Goal: Transaction & Acquisition: Book appointment/travel/reservation

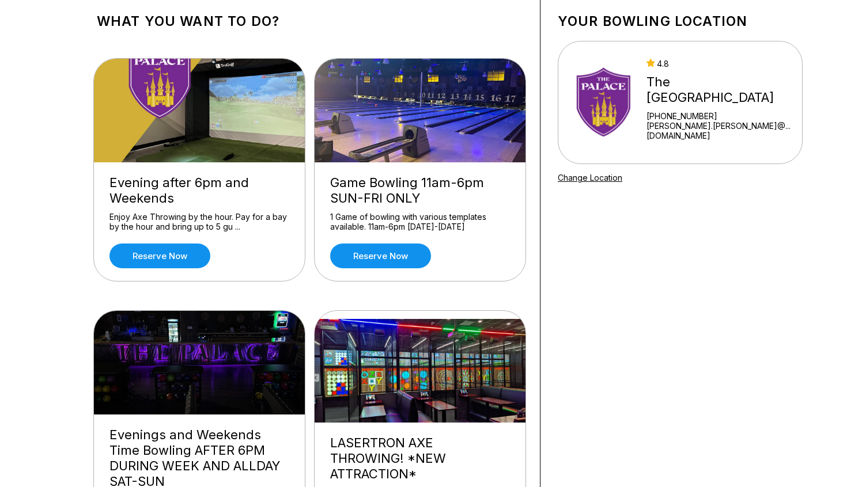
scroll to position [73, 0]
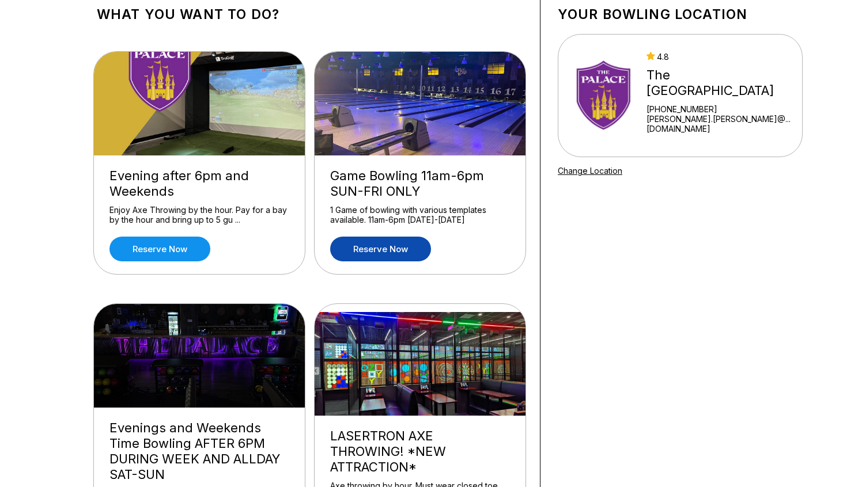
click at [387, 247] on link "Reserve now" at bounding box center [380, 249] width 101 height 25
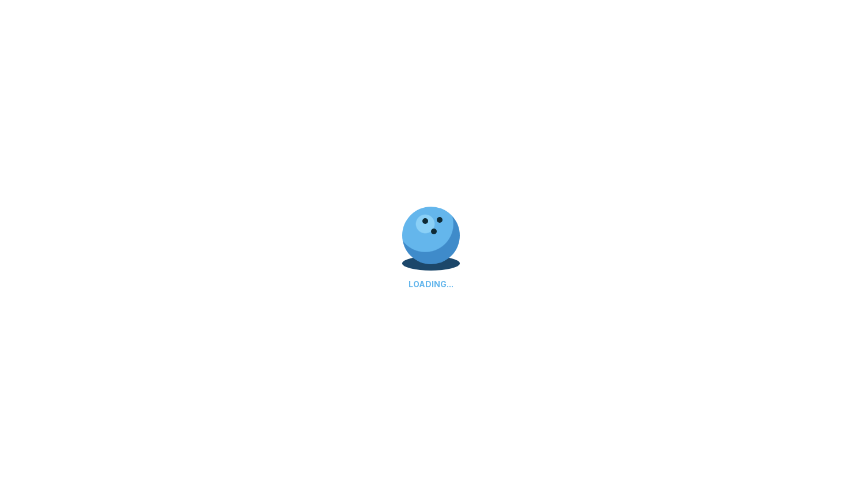
scroll to position [0, 0]
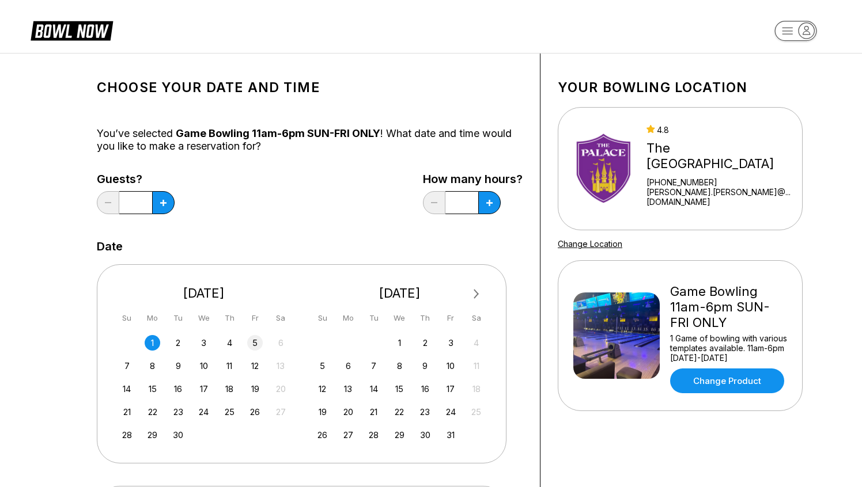
click at [255, 345] on div "5" at bounding box center [255, 343] width 16 height 16
click at [489, 201] on icon at bounding box center [489, 203] width 6 height 6
click at [484, 207] on button at bounding box center [489, 202] width 22 height 23
type input "*"
click at [165, 202] on icon at bounding box center [163, 203] width 6 height 6
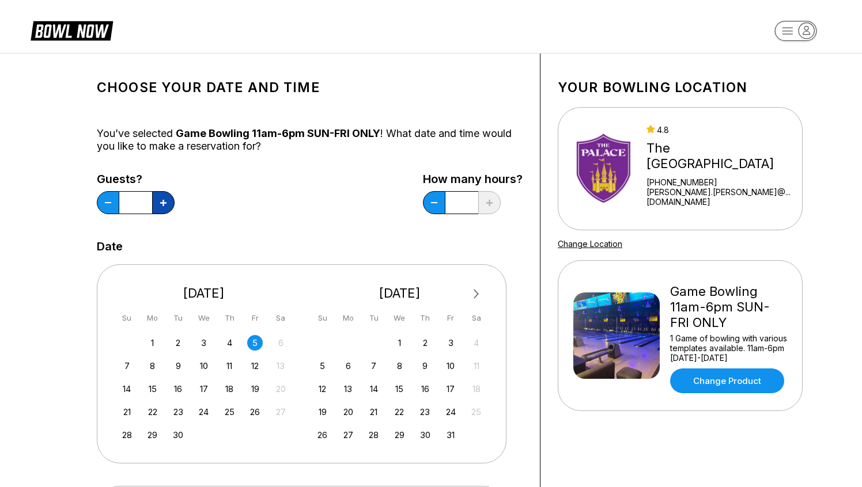
click at [165, 202] on icon at bounding box center [163, 203] width 6 height 6
type input "*"
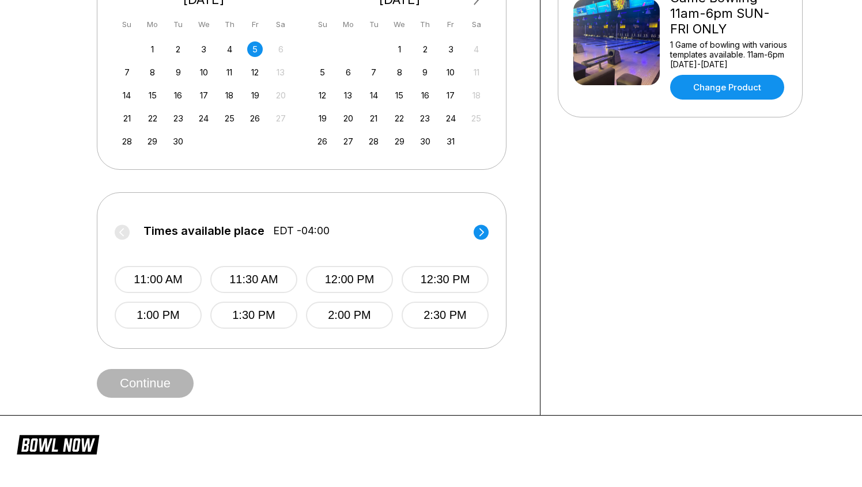
scroll to position [294, 0]
click at [486, 234] on circle at bounding box center [481, 231] width 15 height 15
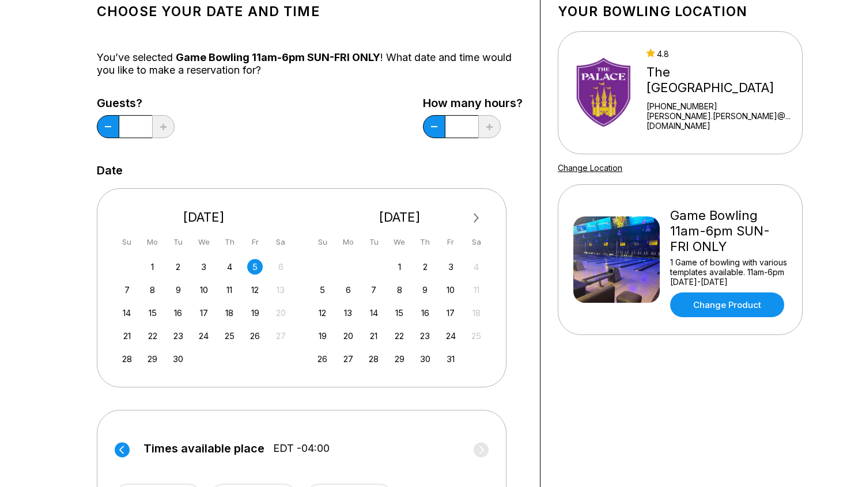
scroll to position [73, 0]
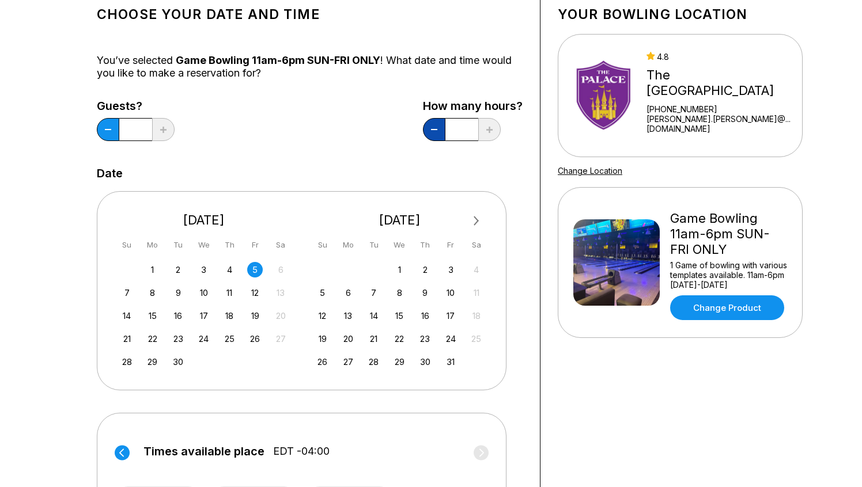
click at [433, 125] on button at bounding box center [434, 129] width 22 height 23
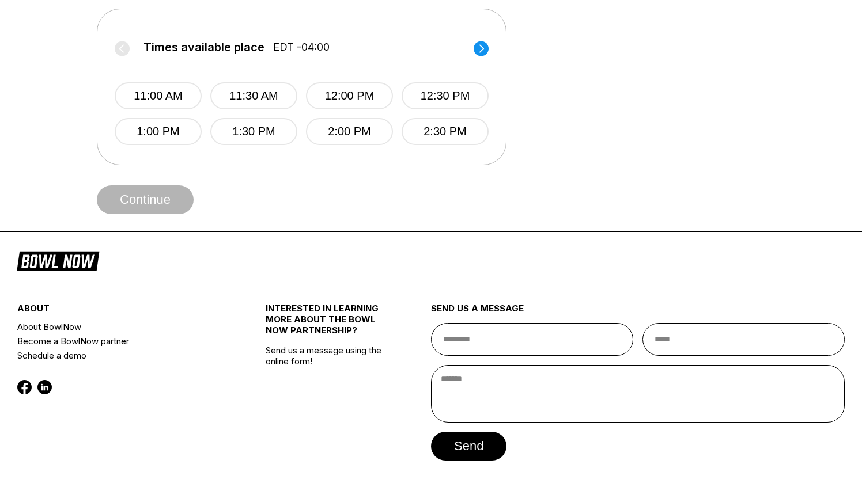
scroll to position [478, 0]
click at [482, 51] on circle at bounding box center [481, 47] width 15 height 15
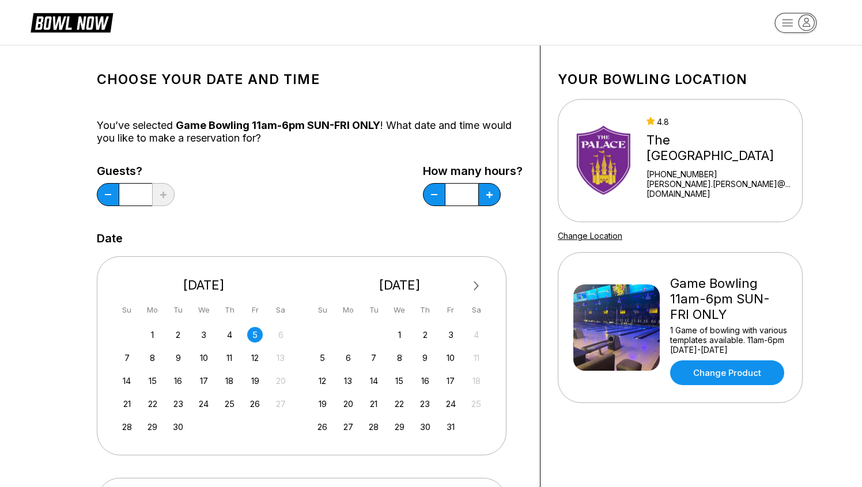
scroll to position [0, 0]
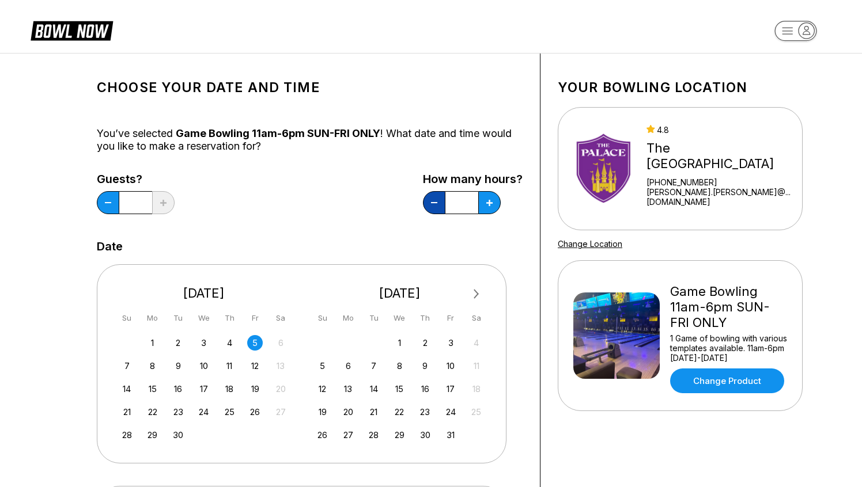
click at [431, 210] on button at bounding box center [434, 202] width 22 height 23
type input "*"
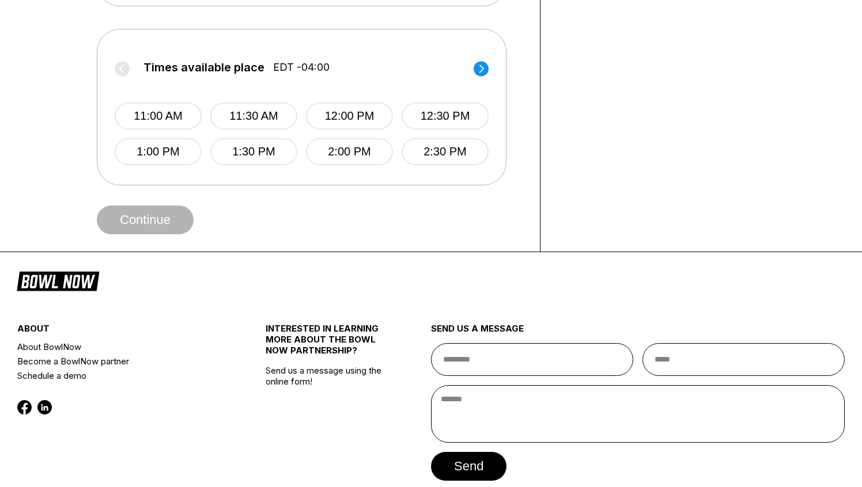
scroll to position [458, 0]
click at [485, 71] on circle at bounding box center [481, 67] width 15 height 15
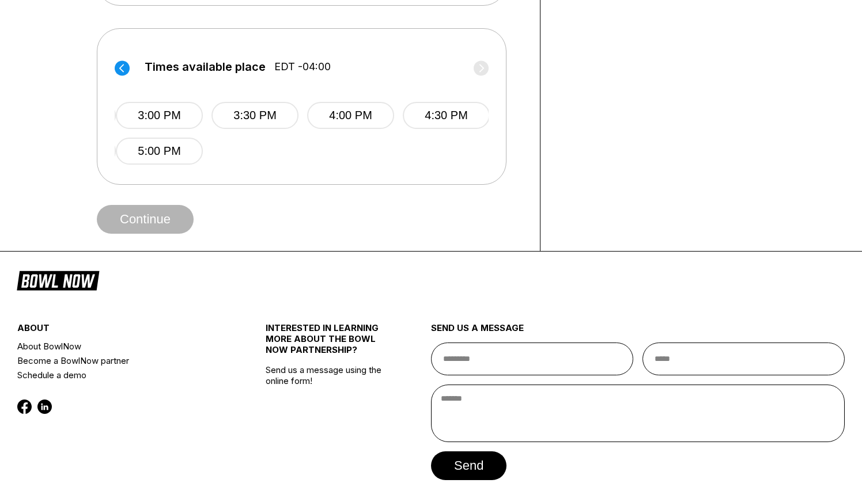
click at [485, 71] on label "Times available place EDT -04:00" at bounding box center [303, 69] width 374 height 18
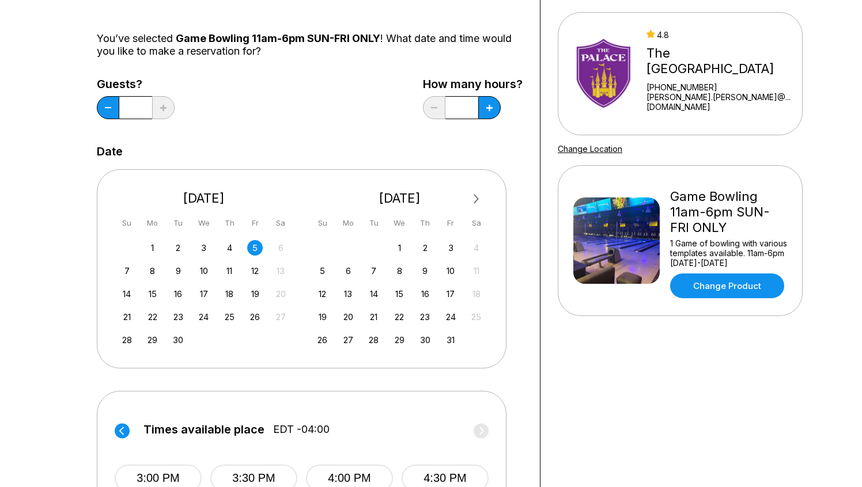
scroll to position [0, 0]
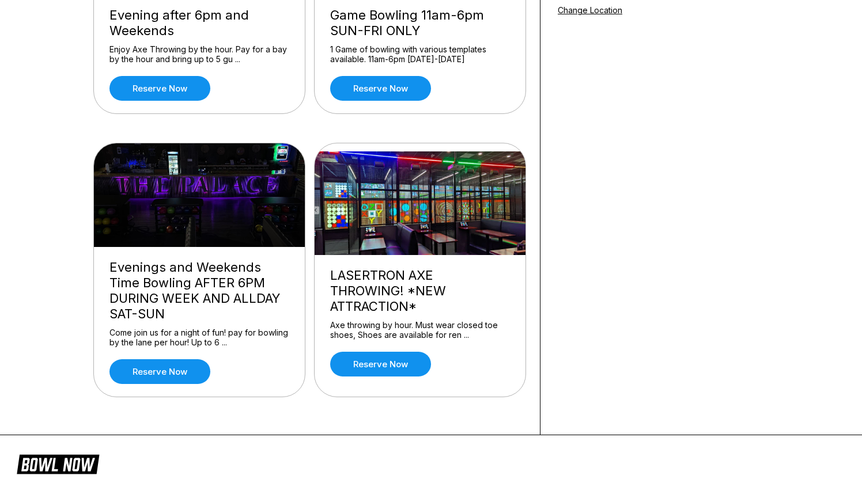
scroll to position [235, 0]
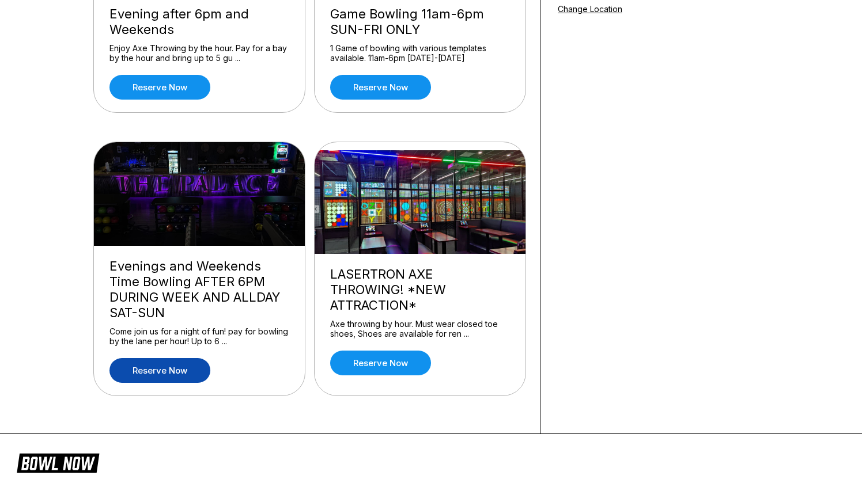
click at [172, 372] on link "Reserve now" at bounding box center [159, 370] width 101 height 25
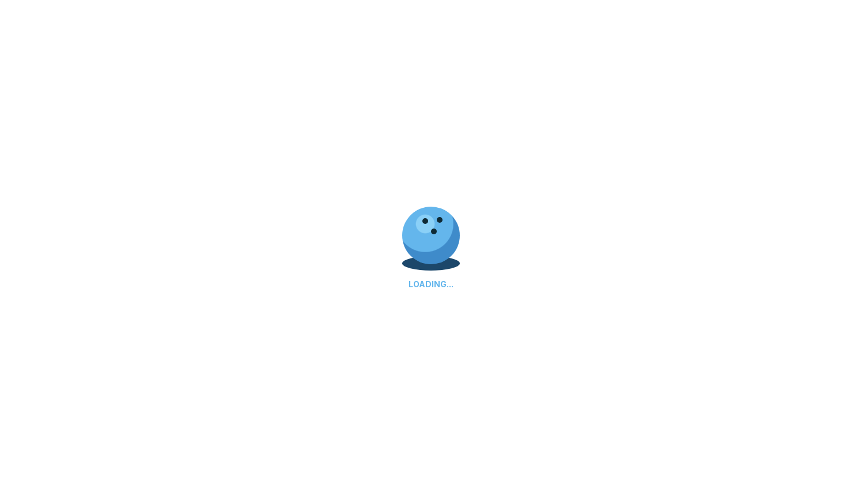
scroll to position [0, 0]
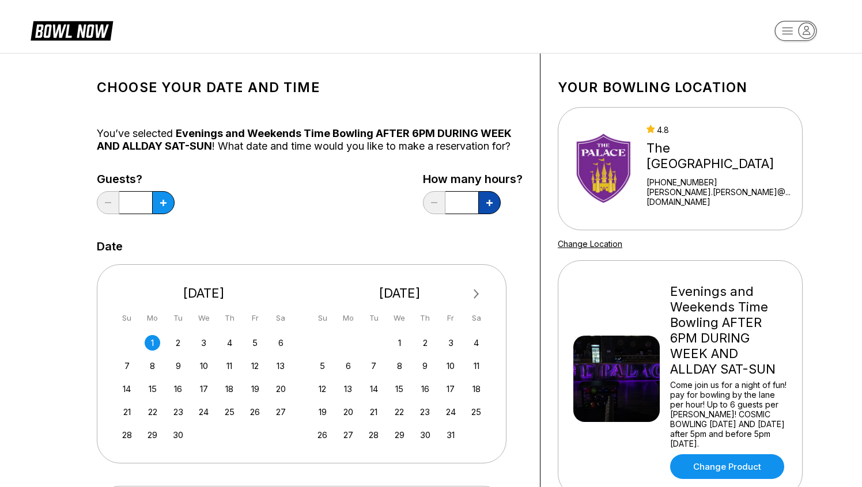
click at [490, 212] on button at bounding box center [489, 202] width 22 height 23
type input "*"
click at [165, 200] on icon at bounding box center [163, 203] width 6 height 6
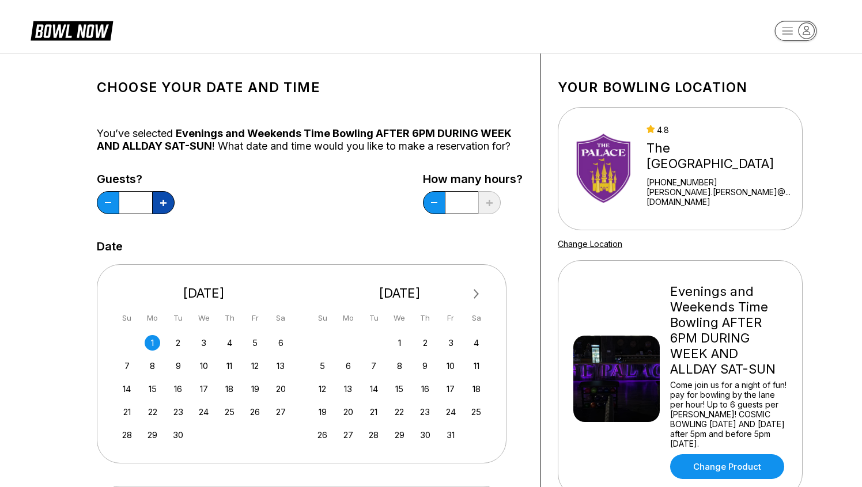
click at [165, 200] on icon at bounding box center [163, 203] width 6 height 6
click at [165, 201] on icon at bounding box center [163, 203] width 6 height 6
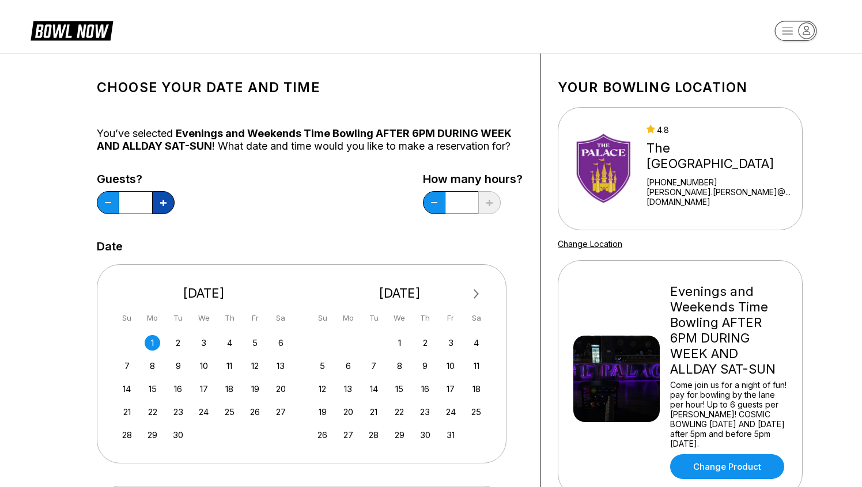
click at [165, 201] on icon at bounding box center [163, 203] width 6 height 6
type input "**"
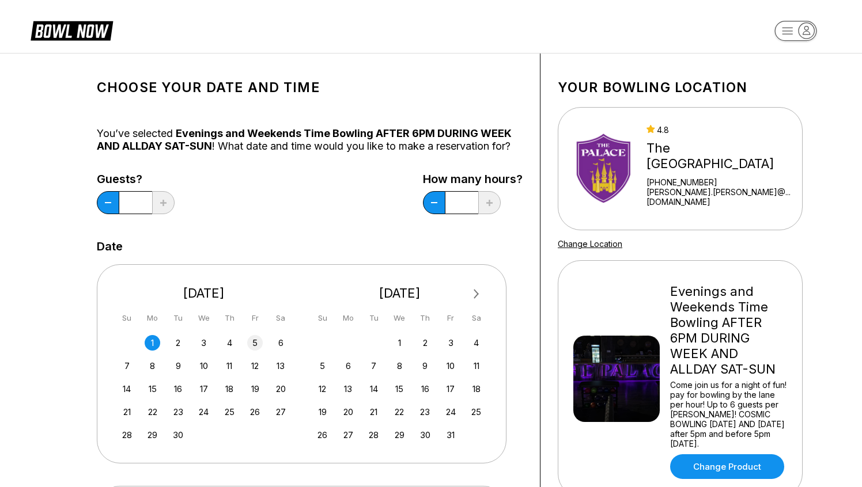
click at [257, 345] on div "5" at bounding box center [255, 343] width 16 height 16
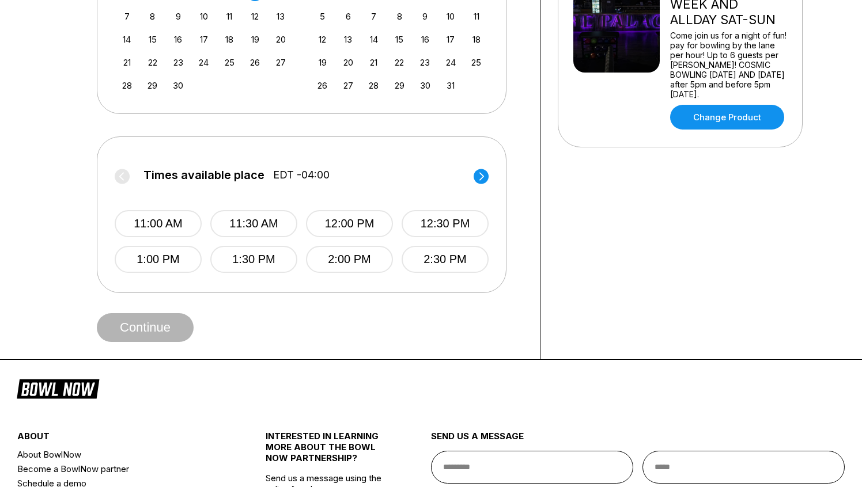
scroll to position [353, 0]
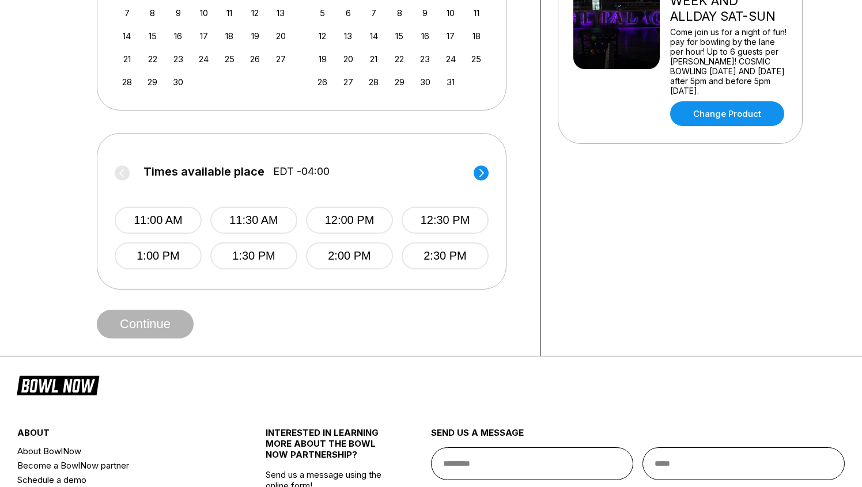
click at [481, 176] on icon at bounding box center [481, 173] width 5 height 8
click at [244, 217] on button "7:30 PM" at bounding box center [253, 220] width 87 height 27
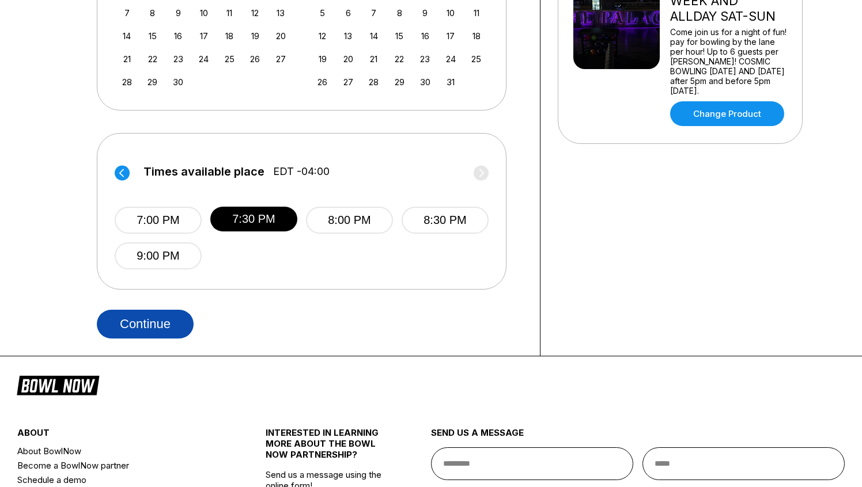
click at [169, 323] on button "Continue" at bounding box center [145, 324] width 97 height 29
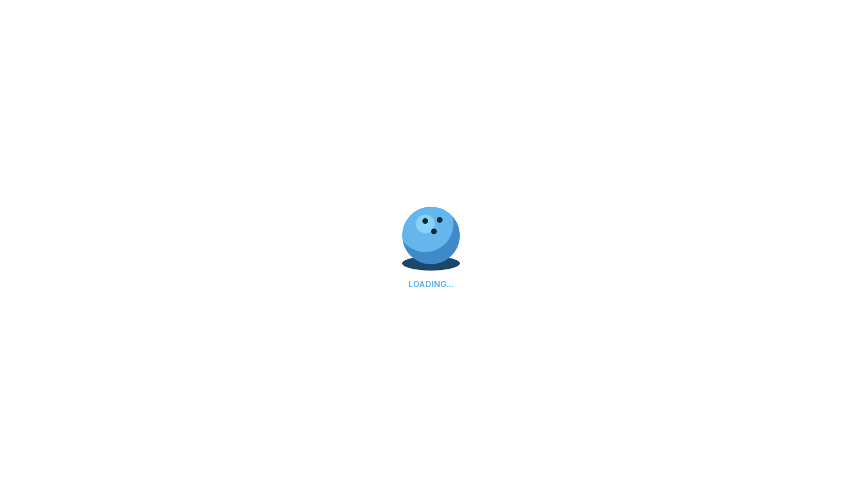
select select "**"
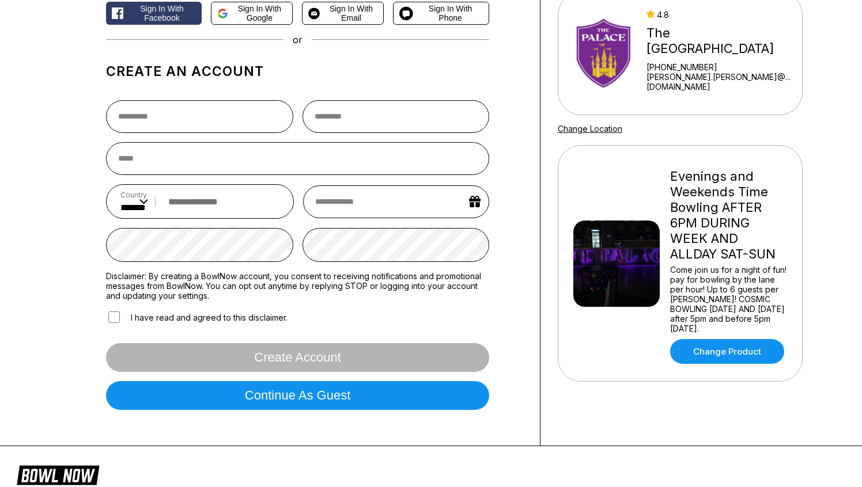
scroll to position [114, 0]
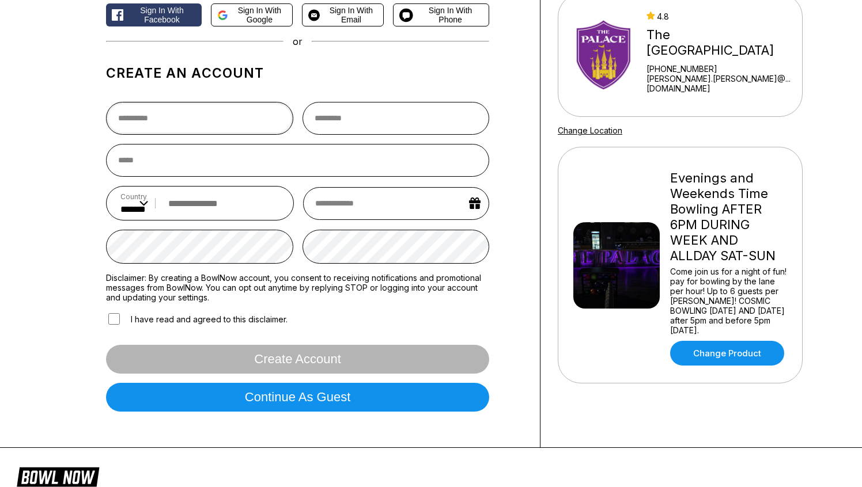
click at [223, 123] on input "text" at bounding box center [199, 118] width 187 height 33
type input "*****"
click at [308, 131] on input "text" at bounding box center [395, 118] width 187 height 33
type input "********"
click at [215, 171] on input "email" at bounding box center [297, 160] width 383 height 33
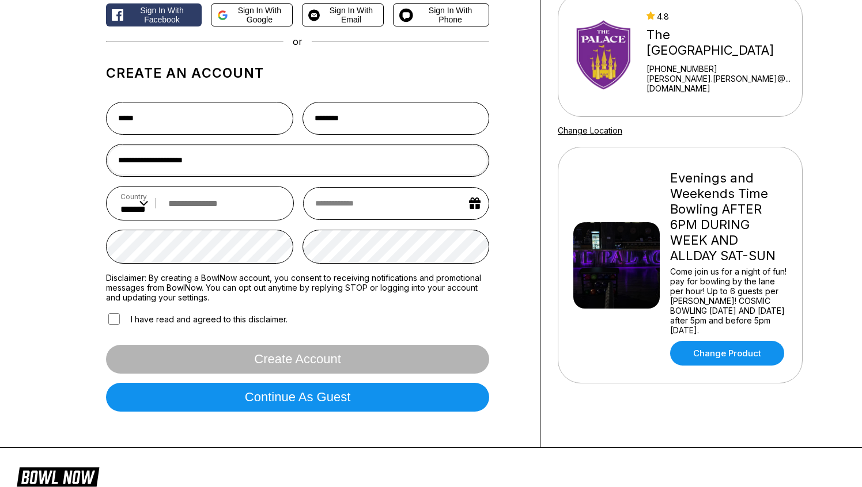
type input "**********"
click at [216, 203] on input "tel" at bounding box center [220, 203] width 117 height 21
type input "**********"
click at [360, 203] on input "text" at bounding box center [396, 203] width 186 height 33
select select "*"
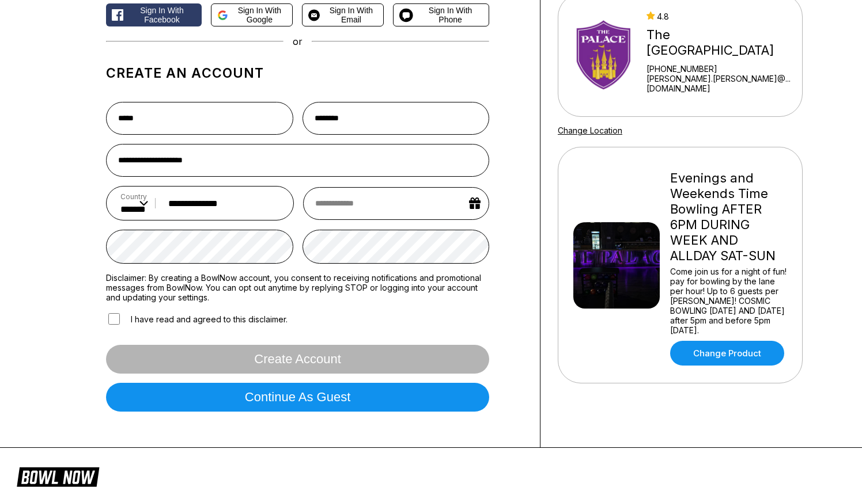
select select "****"
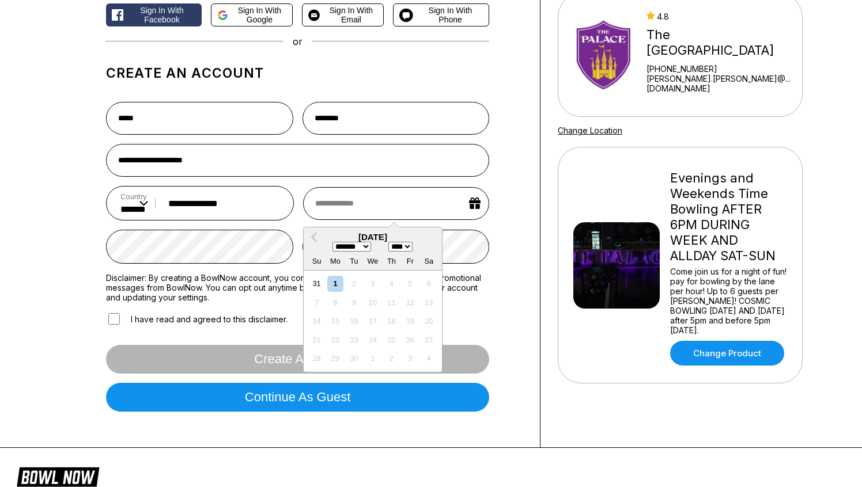
click at [349, 249] on select "******* ******** ***** ***** *** **** **** ****** ********* ******* ******** **…" at bounding box center [351, 247] width 39 height 10
select select "*"
click at [332, 244] on select "******* ******** ***** ***** *** **** **** ****** ********* ******* ******** **…" at bounding box center [351, 247] width 39 height 10
click at [336, 305] on div "6" at bounding box center [335, 303] width 16 height 16
type input "**********"
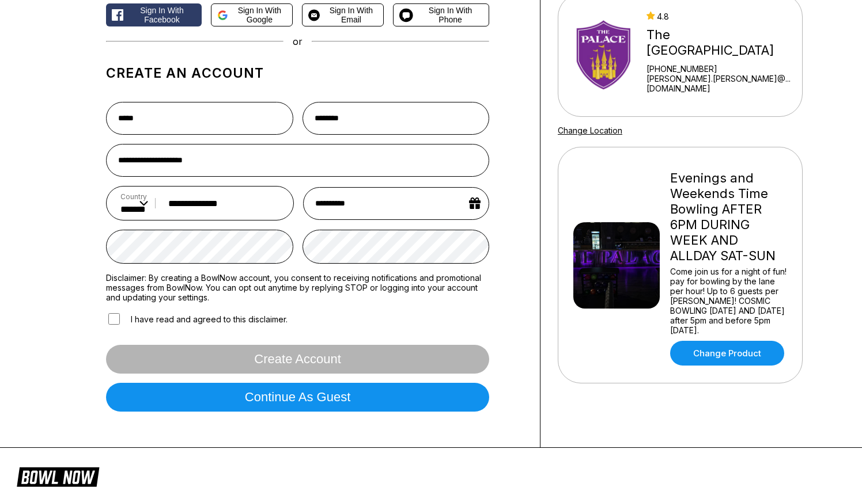
click at [402, 219] on input "**********" at bounding box center [396, 203] width 186 height 33
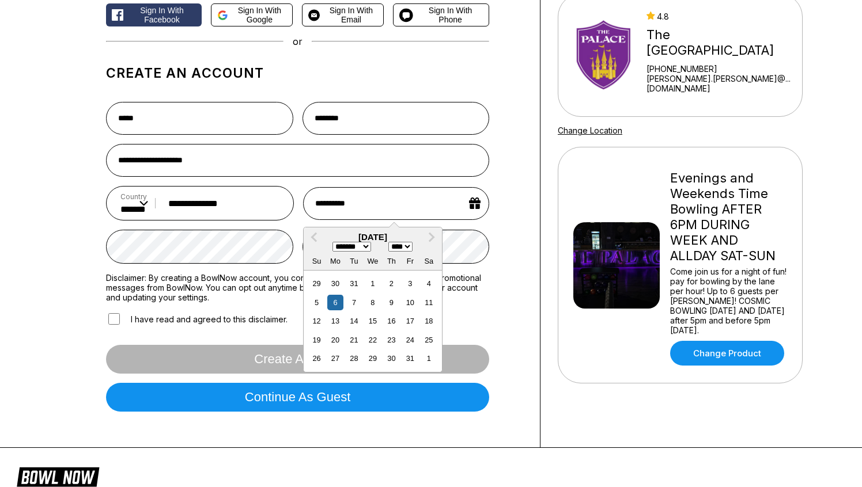
click at [413, 248] on select "**** **** **** **** **** **** **** **** **** **** **** **** **** **** **** ****…" at bounding box center [400, 247] width 24 height 10
select select "****"
click at [391, 244] on select "**** **** **** **** **** **** **** **** **** **** **** **** **** **** **** ****…" at bounding box center [400, 247] width 24 height 10
click at [413, 285] on div "6" at bounding box center [410, 284] width 16 height 16
type input "**********"
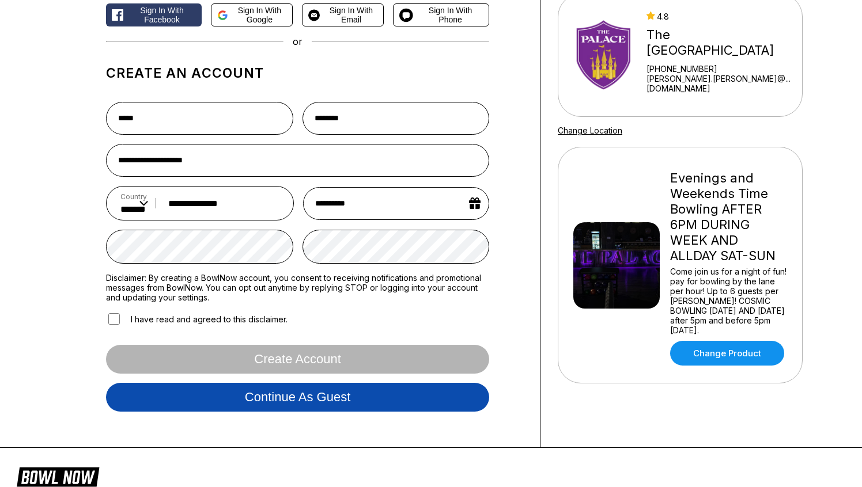
click at [329, 400] on button "Continue as guest" at bounding box center [297, 397] width 383 height 29
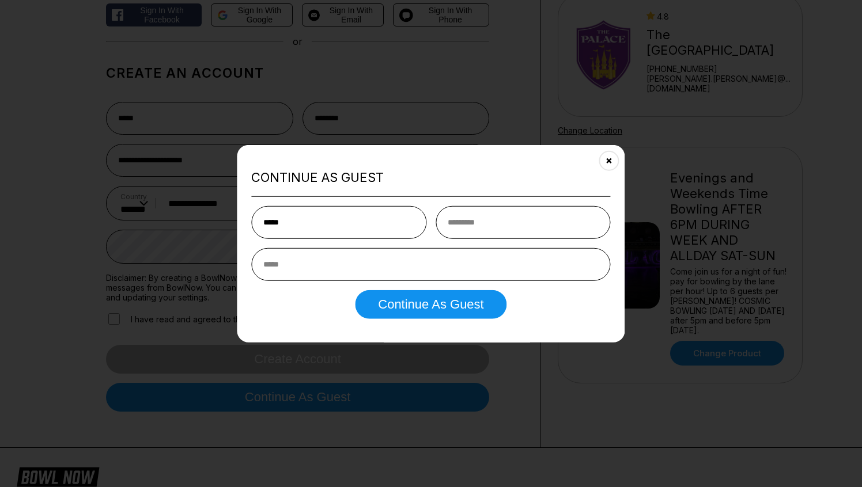
type input "*****"
click at [489, 214] on input "text" at bounding box center [523, 222] width 175 height 33
type input "********"
click at [432, 256] on input "email" at bounding box center [430, 264] width 359 height 33
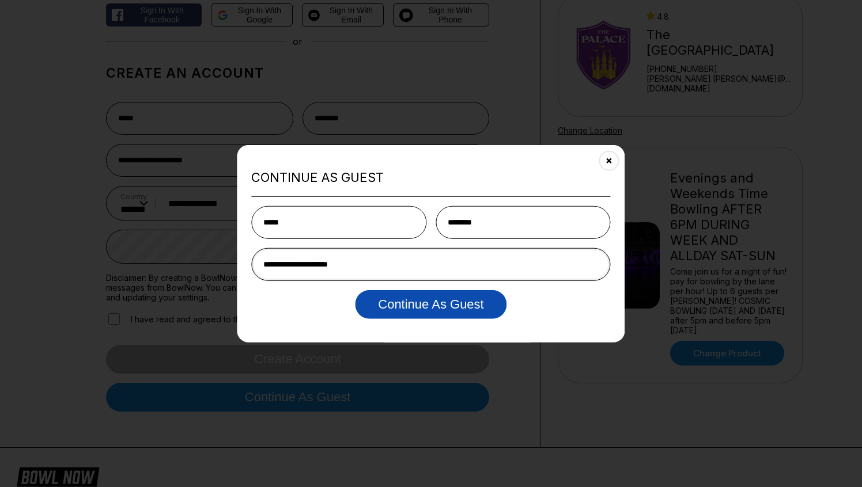
type input "**********"
click at [430, 308] on button "Continue as Guest" at bounding box center [431, 304] width 152 height 29
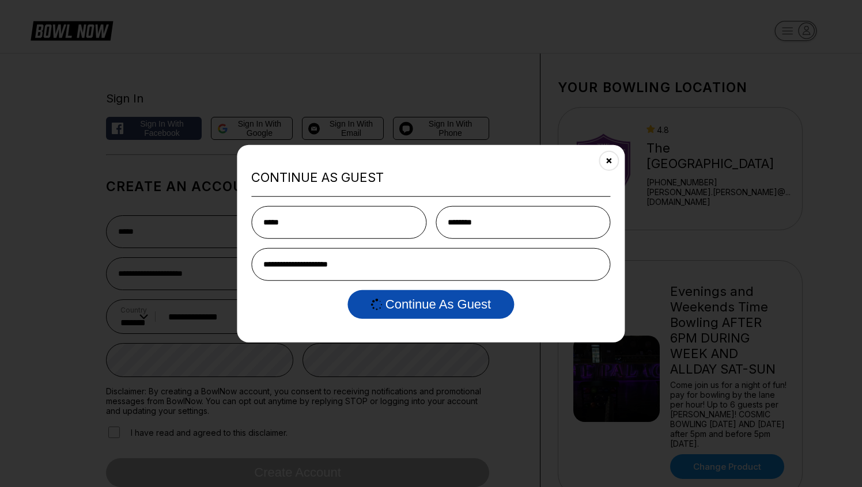
select select "**"
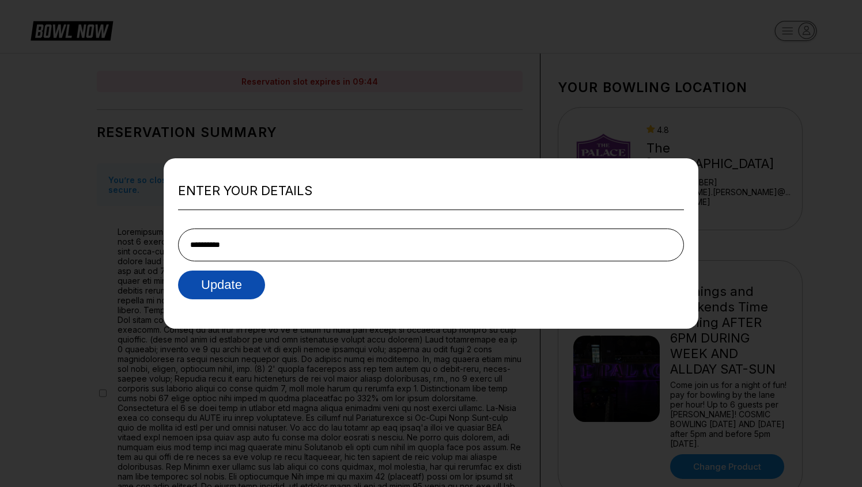
type input "**********"
click at [253, 290] on button "Update" at bounding box center [221, 284] width 87 height 29
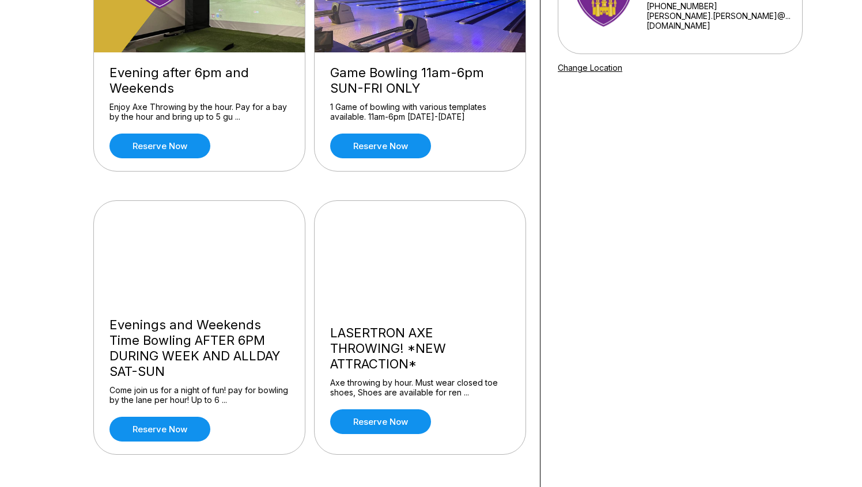
scroll to position [177, 0]
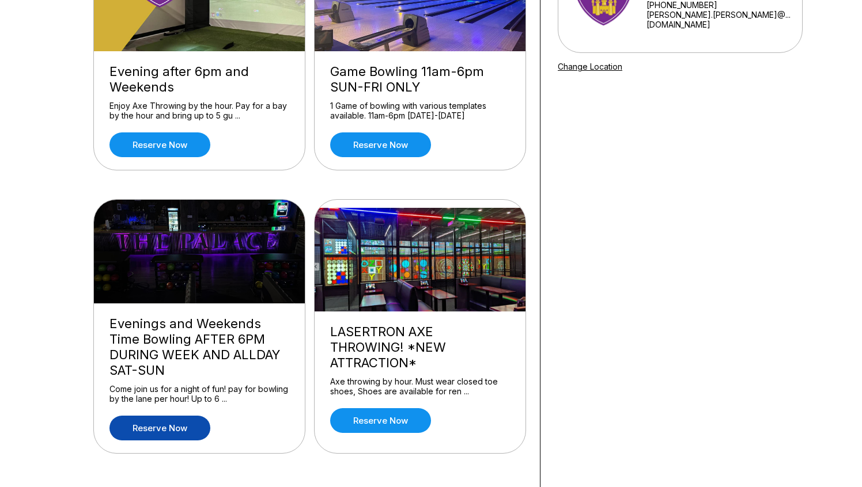
click at [177, 425] on link "Reserve now" at bounding box center [159, 428] width 101 height 25
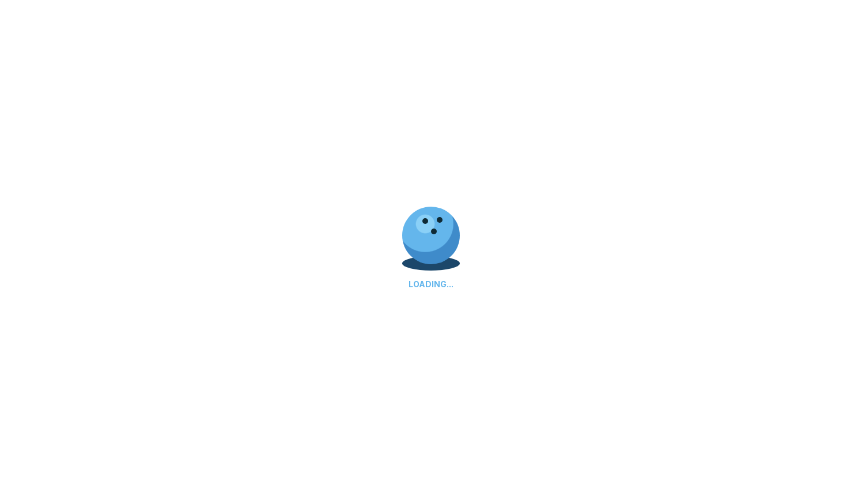
scroll to position [0, 0]
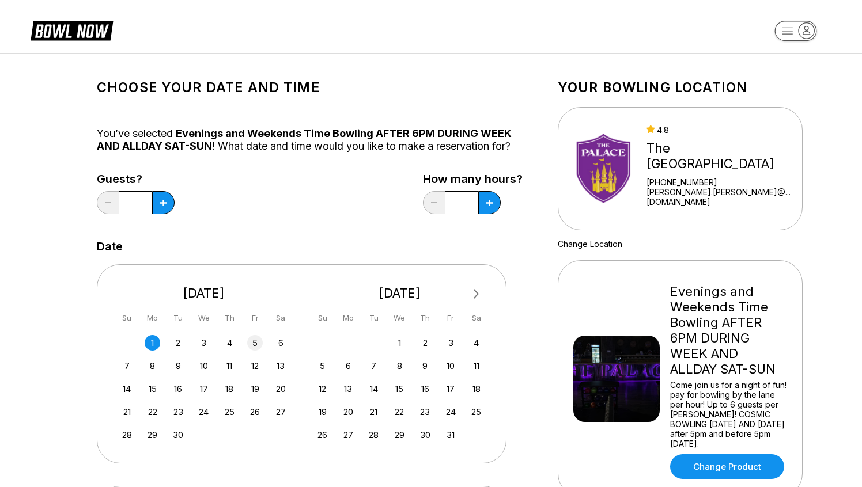
click at [256, 345] on div "5" at bounding box center [255, 343] width 16 height 16
click at [159, 200] on button at bounding box center [163, 202] width 22 height 23
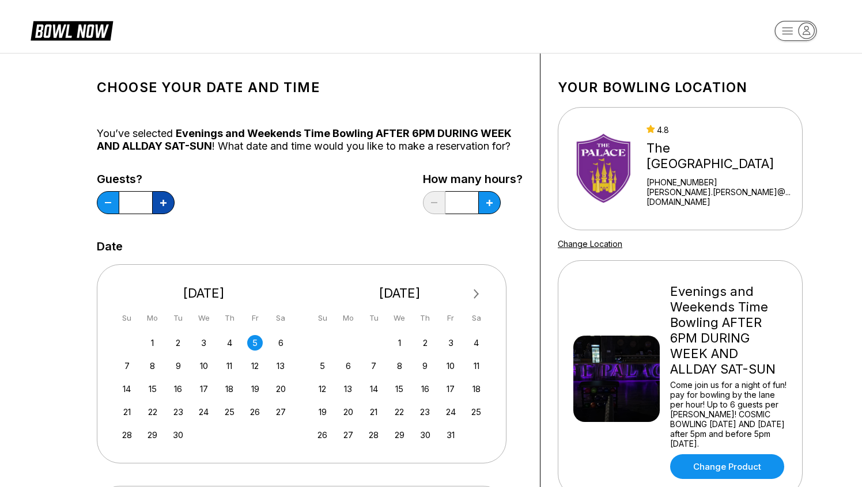
click at [159, 200] on button at bounding box center [163, 202] width 22 height 23
type input "*"
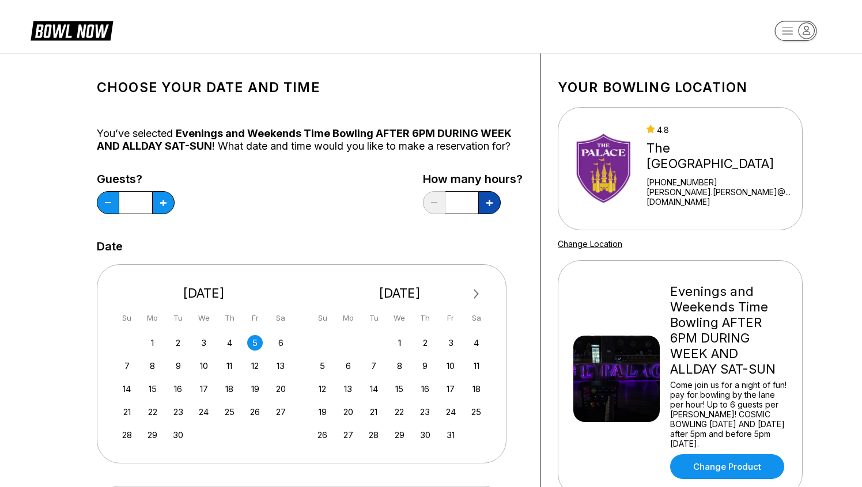
click at [487, 207] on button at bounding box center [489, 202] width 22 height 23
type input "*"
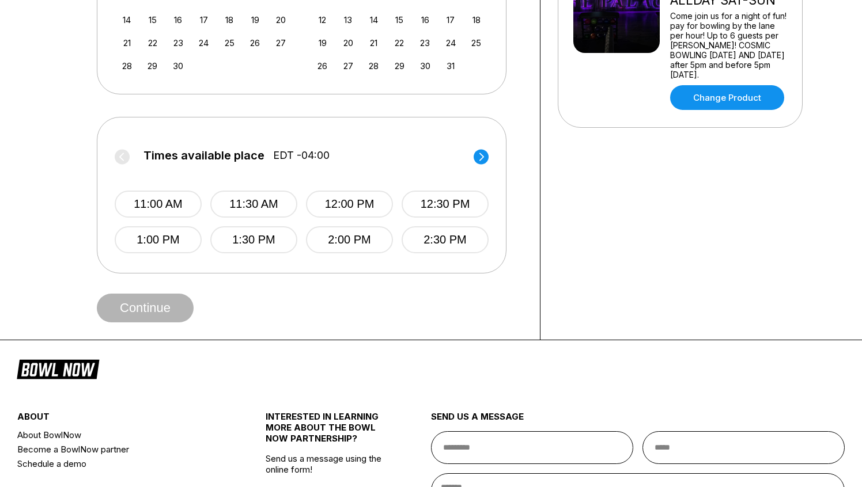
scroll to position [365, 0]
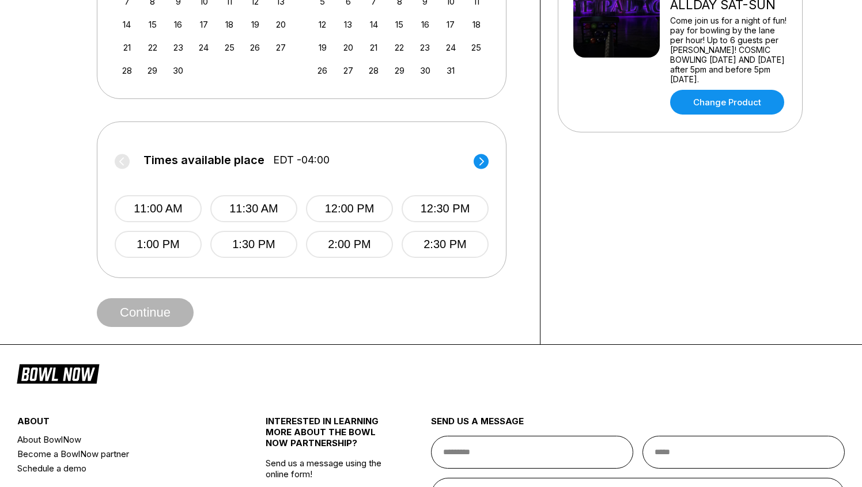
click at [483, 158] on circle at bounding box center [481, 161] width 15 height 15
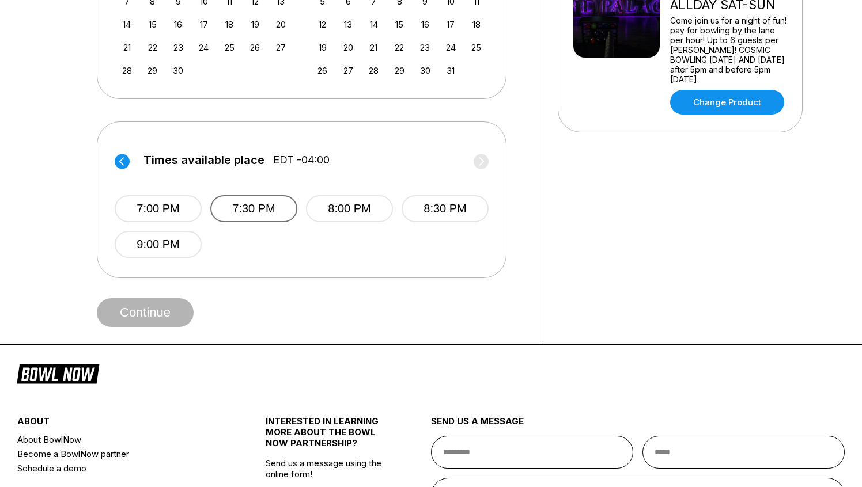
click at [279, 212] on button "7:30 PM" at bounding box center [253, 208] width 87 height 27
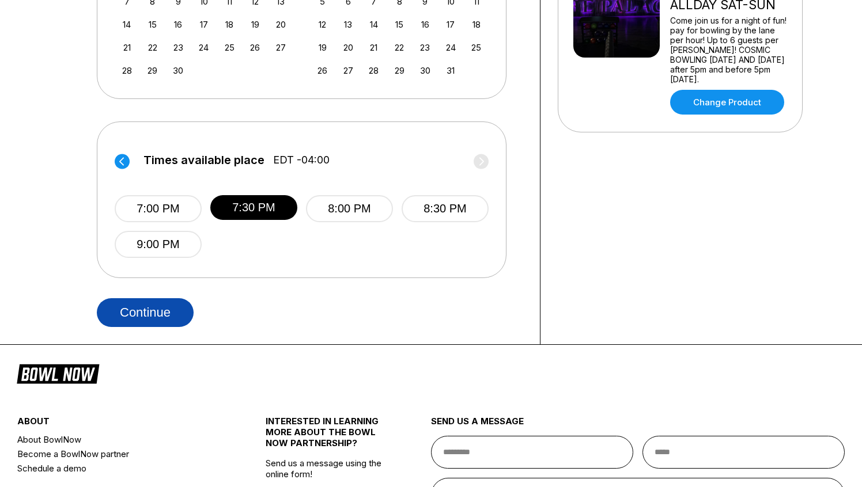
click at [167, 315] on button "Continue" at bounding box center [145, 312] width 97 height 29
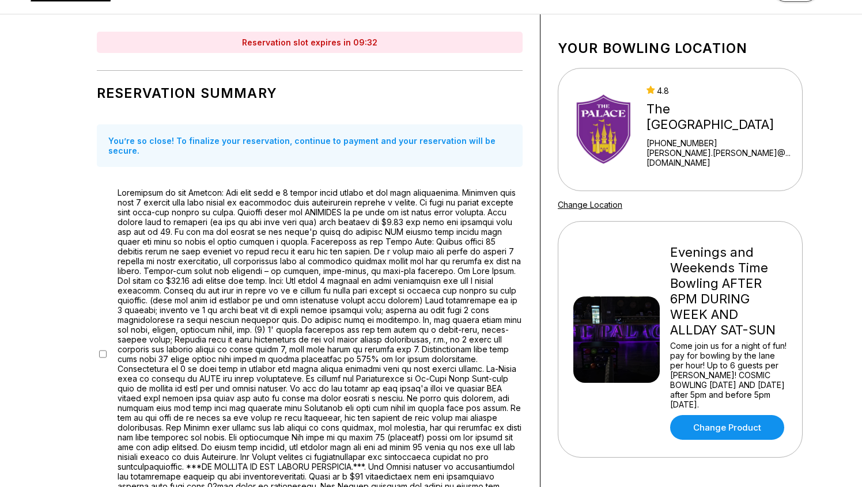
scroll to position [0, 0]
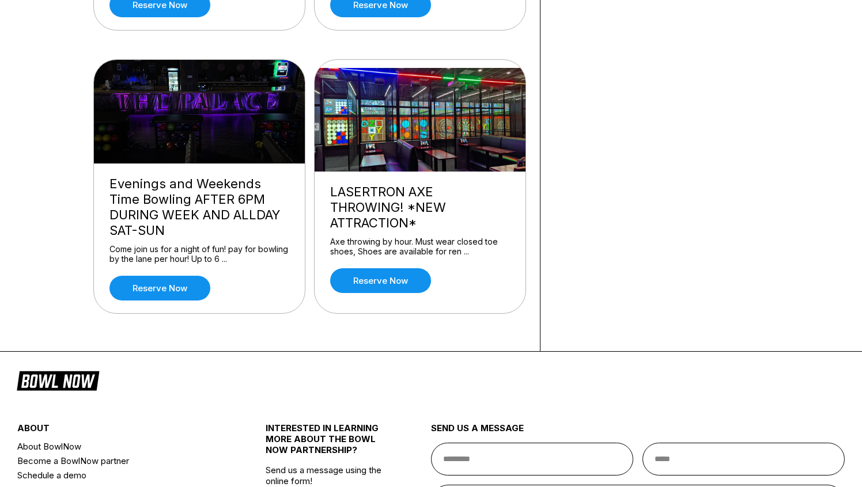
scroll to position [328, 0]
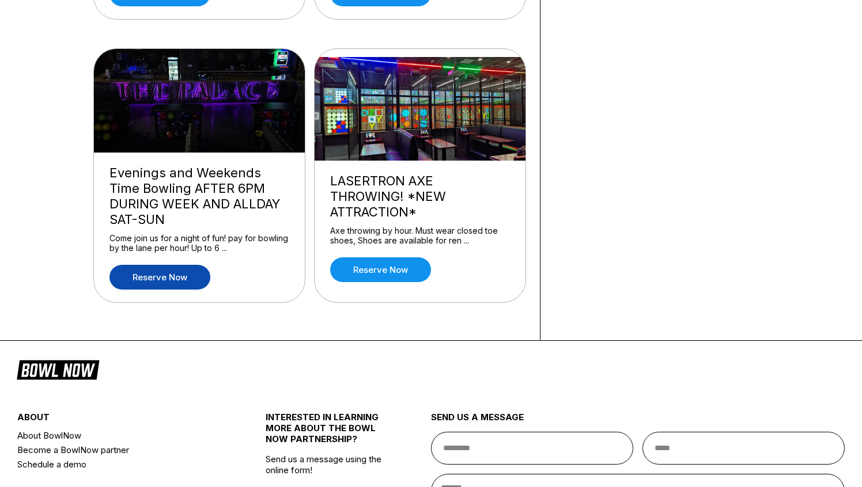
click at [187, 278] on link "Reserve now" at bounding box center [159, 277] width 101 height 25
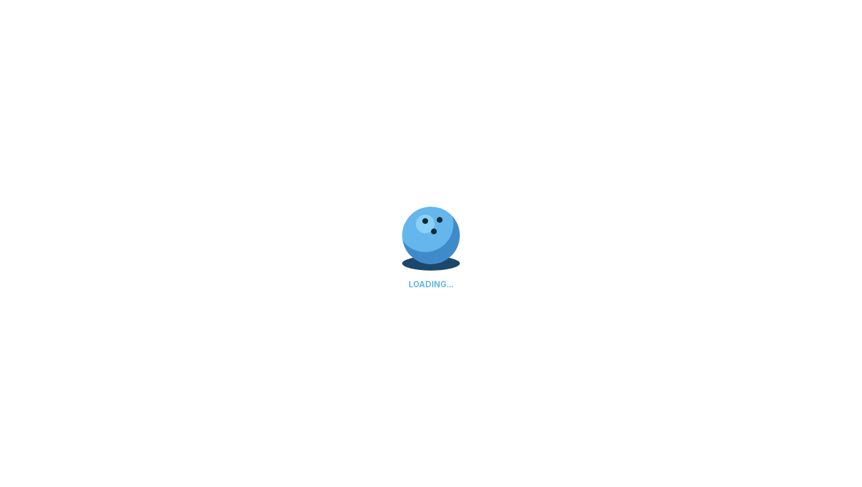
scroll to position [0, 0]
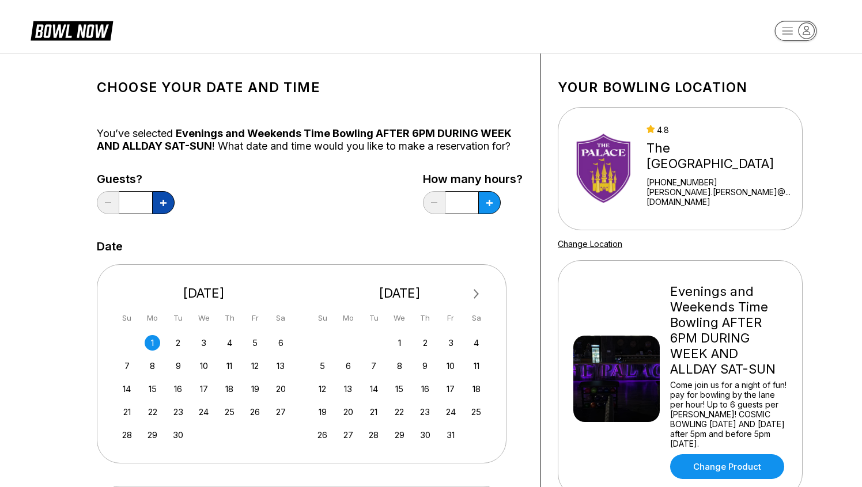
click at [163, 207] on button at bounding box center [163, 202] width 22 height 23
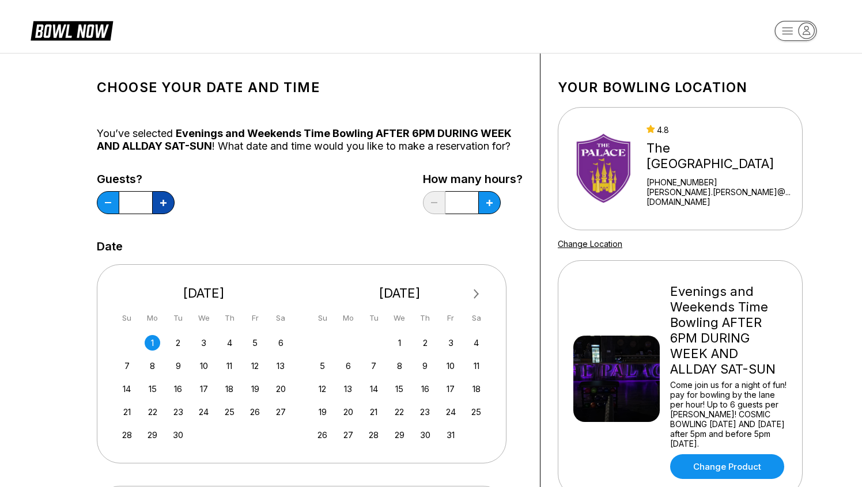
click at [163, 207] on button at bounding box center [163, 202] width 22 height 23
click at [162, 199] on button at bounding box center [163, 202] width 22 height 23
type input "**"
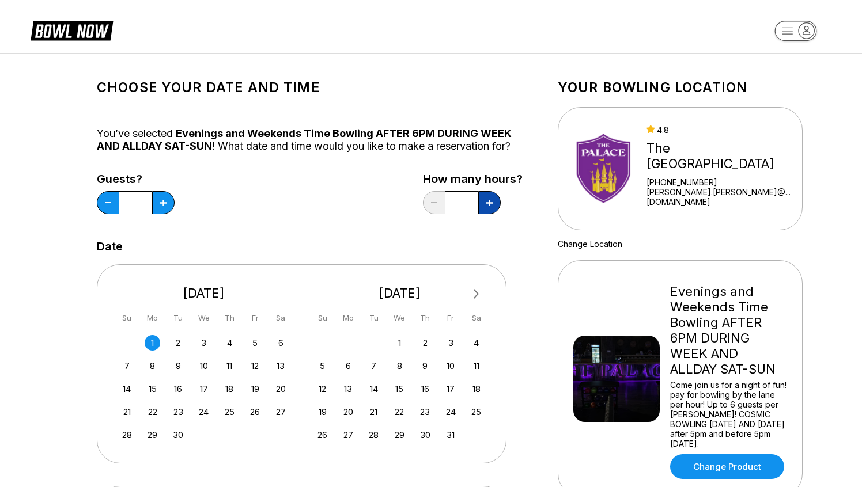
click at [485, 202] on button at bounding box center [489, 202] width 22 height 23
type input "*"
click at [251, 343] on div "5" at bounding box center [255, 343] width 16 height 16
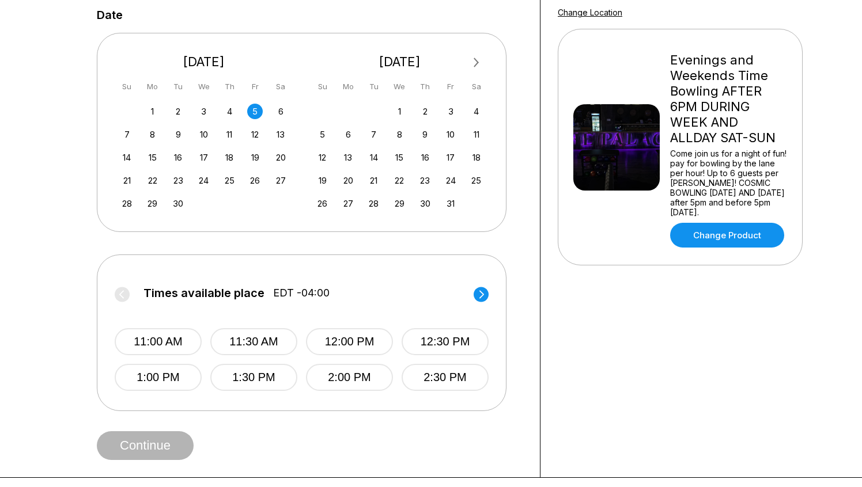
scroll to position [232, 0]
click at [476, 292] on circle at bounding box center [481, 293] width 15 height 15
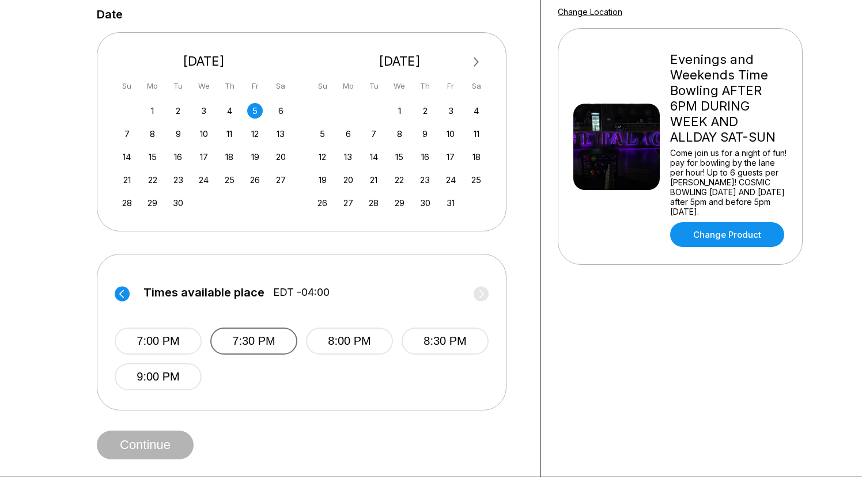
click at [281, 343] on button "7:30 PM" at bounding box center [253, 341] width 87 height 27
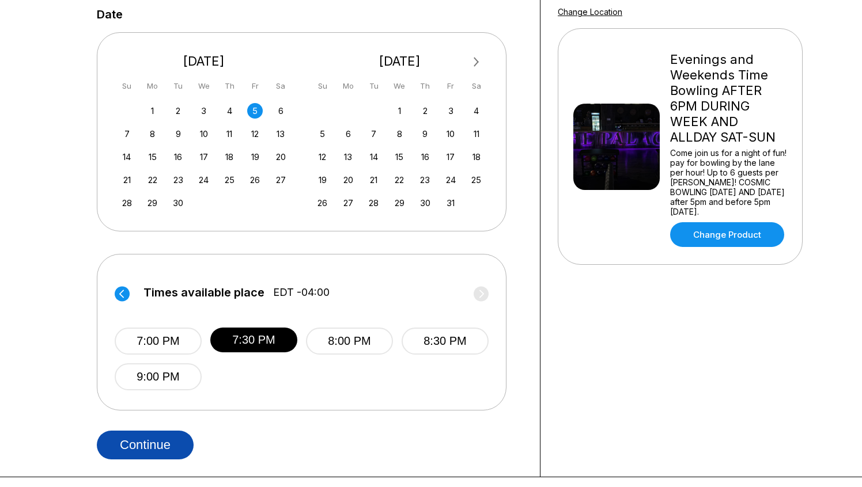
click at [180, 451] on button "Continue" at bounding box center [145, 445] width 97 height 29
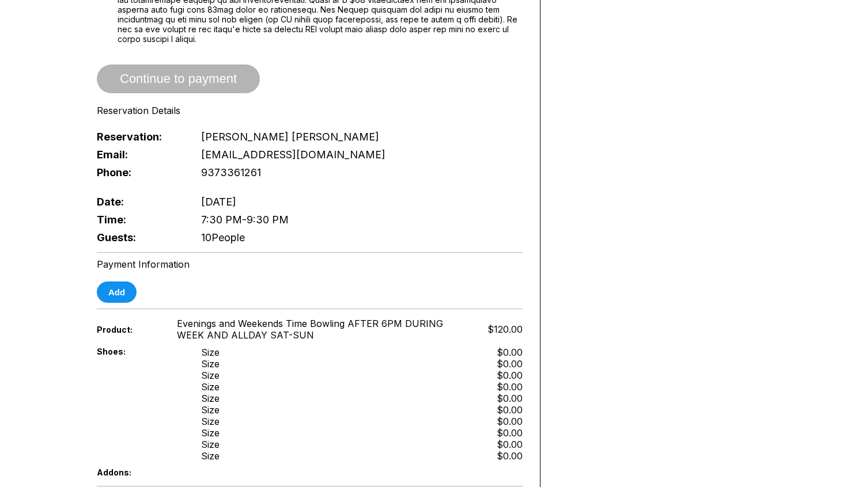
scroll to position [483, 0]
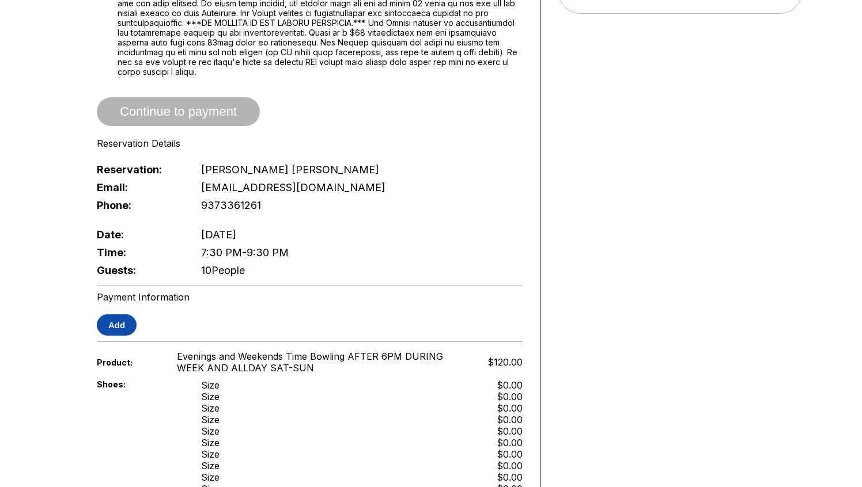
click at [132, 315] on button "Add" at bounding box center [117, 325] width 40 height 21
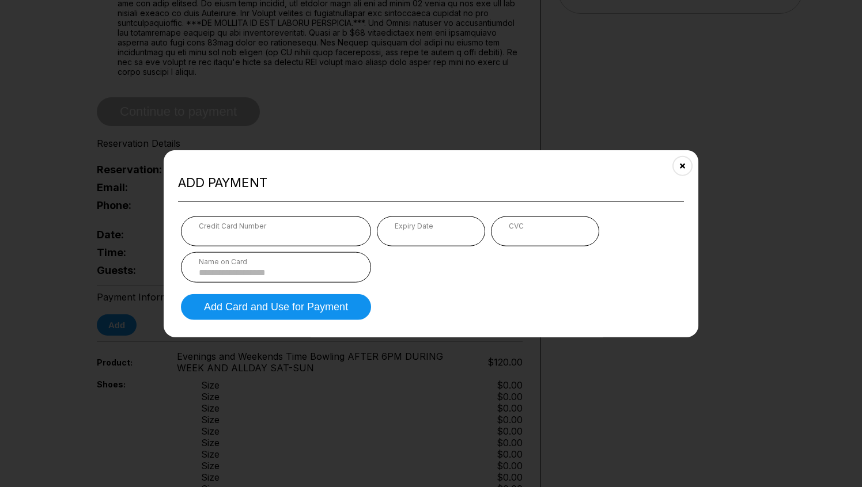
click at [390, 234] on div "Expiry Date" at bounding box center [431, 231] width 108 height 30
click at [520, 230] on iframe at bounding box center [545, 235] width 73 height 11
click at [309, 264] on div "Name on Card" at bounding box center [276, 261] width 154 height 9
click at [304, 273] on input at bounding box center [276, 272] width 154 height 10
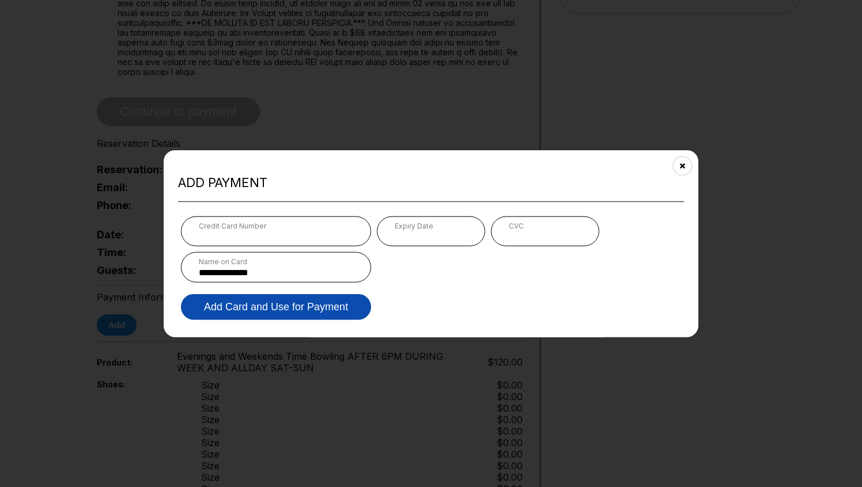
type input "**********"
click at [266, 301] on button "Add Card and Use for Payment" at bounding box center [276, 307] width 190 height 26
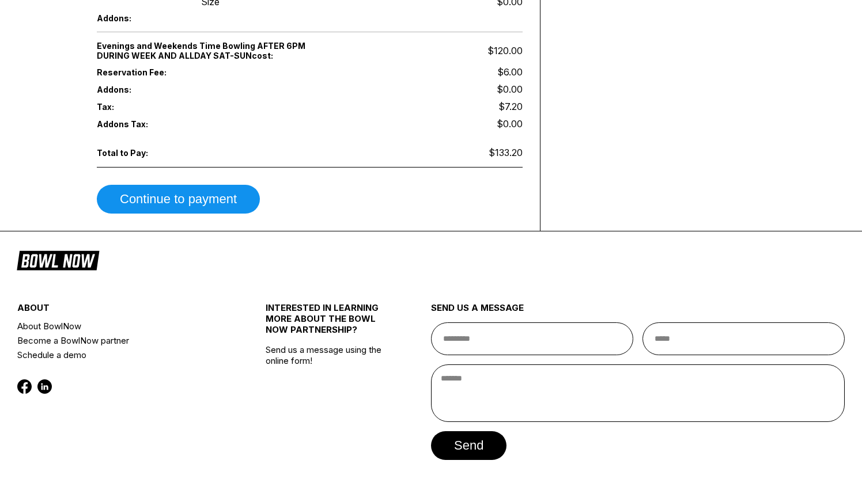
scroll to position [981, 0]
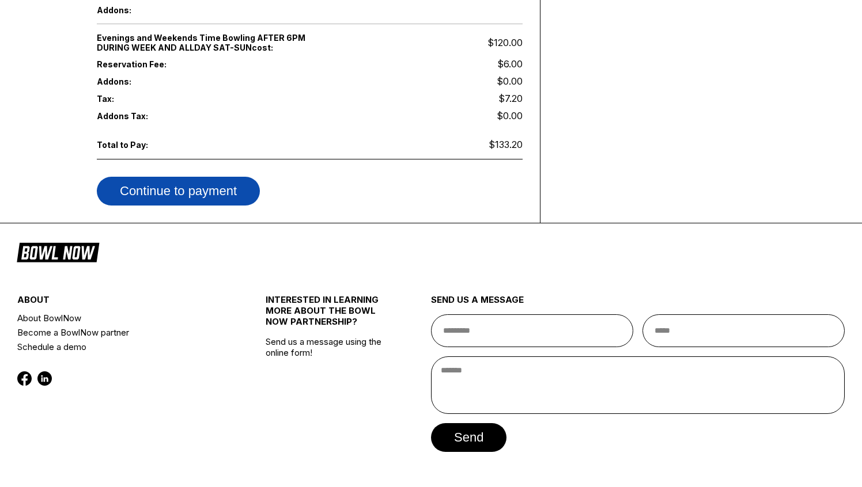
click at [224, 177] on button "Continue to payment" at bounding box center [178, 191] width 163 height 29
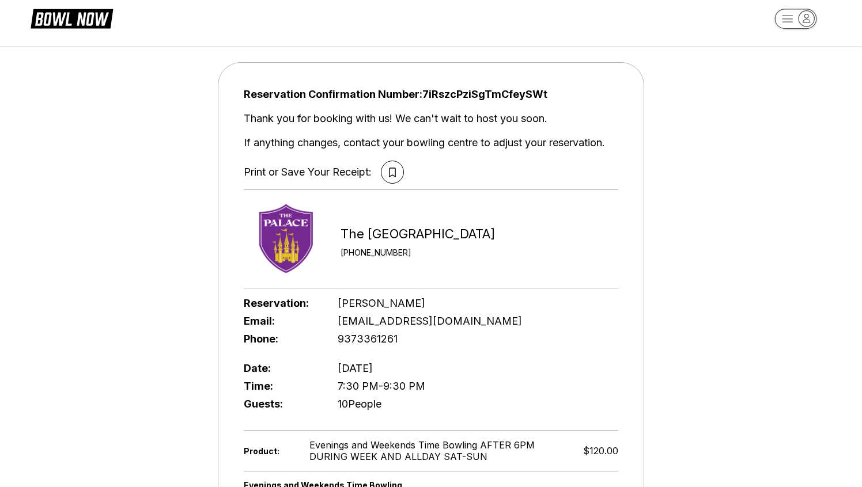
scroll to position [0, 0]
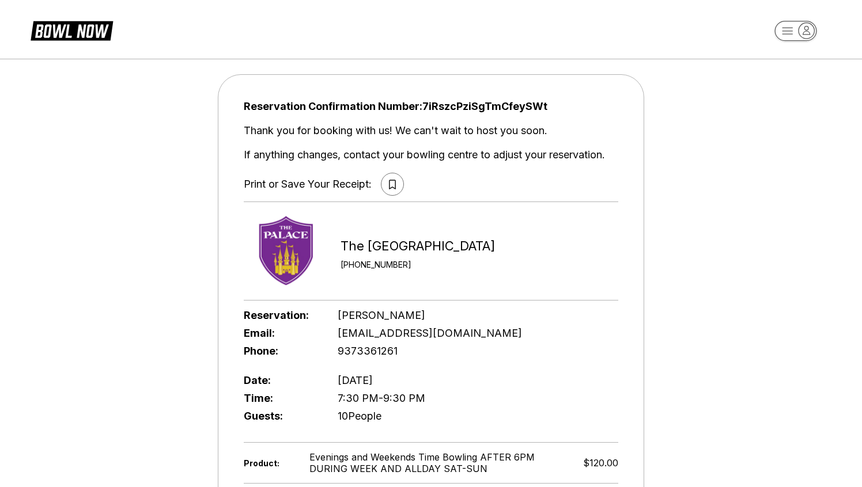
click at [395, 185] on icon at bounding box center [392, 185] width 7 height 10
